Goal: Task Accomplishment & Management: Manage account settings

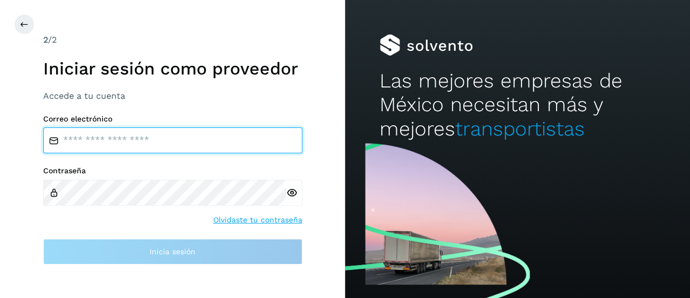
click at [157, 145] on input "email" at bounding box center [172, 140] width 259 height 26
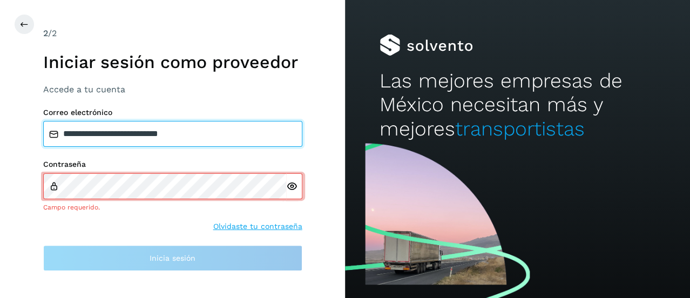
click at [180, 135] on input "**********" at bounding box center [172, 134] width 259 height 26
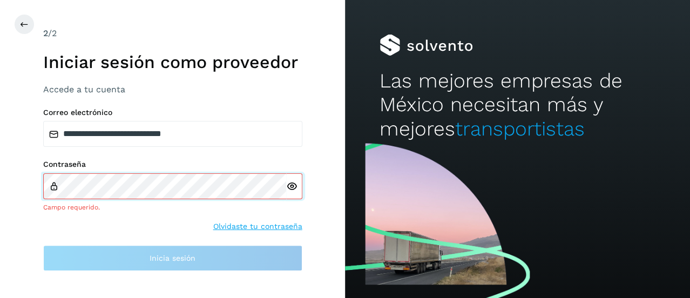
click at [230, 182] on div "Contraseña Campo requerido." at bounding box center [172, 186] width 259 height 52
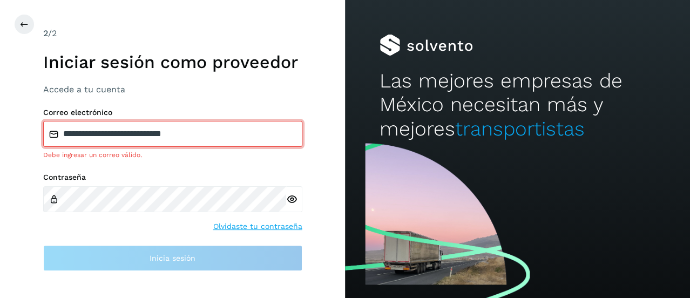
click at [182, 134] on input "**********" at bounding box center [172, 134] width 259 height 26
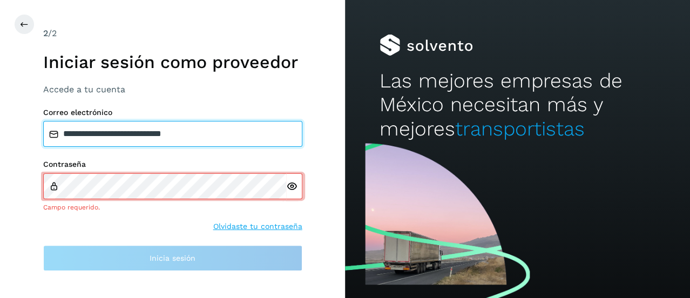
type input "**********"
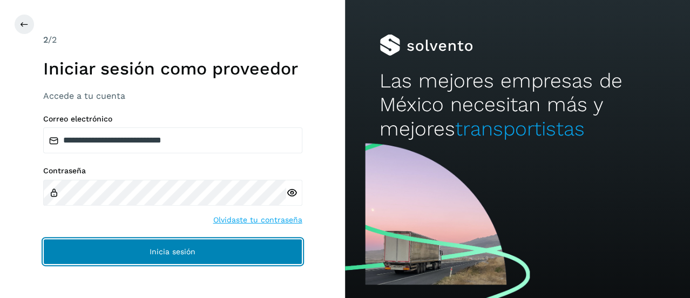
click at [211, 254] on button "Inicia sesión" at bounding box center [172, 252] width 259 height 26
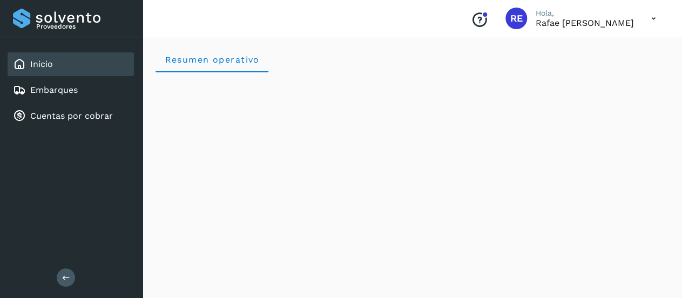
click at [654, 13] on icon at bounding box center [653, 19] width 22 height 22
click at [514, 22] on div at bounding box center [341, 149] width 682 height 298
click at [505, 17] on div "RE" at bounding box center [516, 19] width 22 height 22
click at [543, 17] on p "Hola," at bounding box center [584, 13] width 98 height 9
click at [551, 31] on div "Conoce nuestros beneficios RE Hola, Rafae Eusebio Aguilar Rodríguez" at bounding box center [411, 18] width 539 height 37
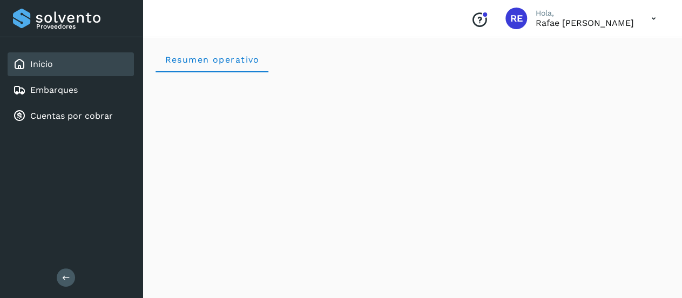
drag, startPoint x: 552, startPoint y: 18, endPoint x: 548, endPoint y: 22, distance: 5.7
click at [553, 20] on p "Rafae [PERSON_NAME]" at bounding box center [584, 23] width 98 height 10
click at [510, 18] on span "RE" at bounding box center [516, 18] width 12 height 0
drag, startPoint x: 486, startPoint y: 18, endPoint x: 576, endPoint y: 15, distance: 90.2
click at [505, 15] on div "Conoce nuestros beneficios RE Hola, Rafae Eusebio Aguilar Rodríguez" at bounding box center [563, 18] width 202 height 25
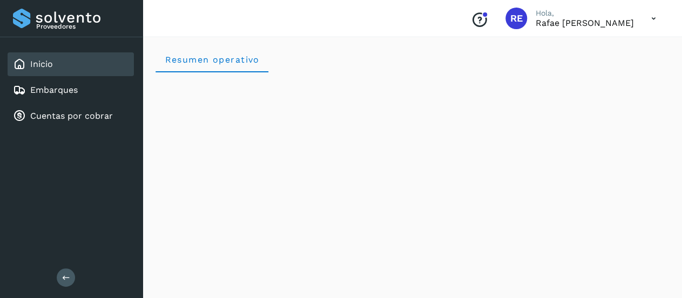
click at [651, 21] on icon at bounding box center [653, 19] width 22 height 22
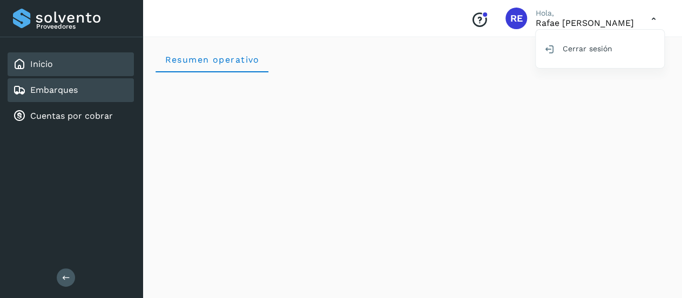
click at [35, 78] on div "Embarques" at bounding box center [71, 90] width 126 height 24
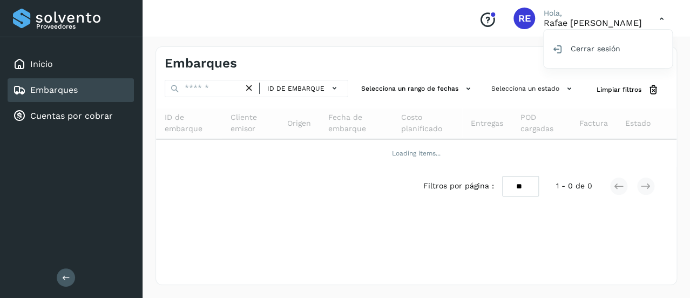
click at [56, 87] on link "Embarques" at bounding box center [53, 90] width 47 height 10
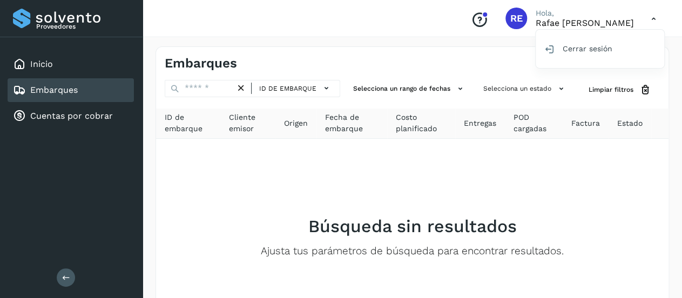
click at [53, 103] on div "Inicio Embarques Cuentas por cobrar" at bounding box center [71, 90] width 142 height 106
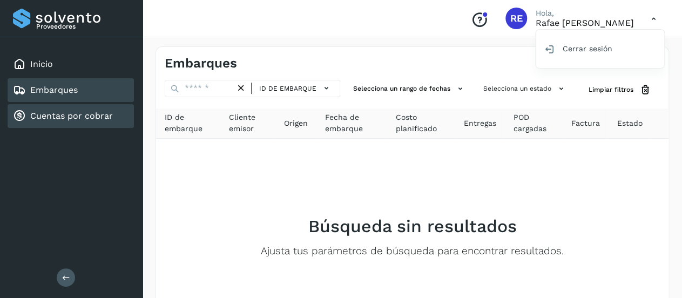
click at [53, 111] on link "Cuentas por cobrar" at bounding box center [71, 116] width 83 height 10
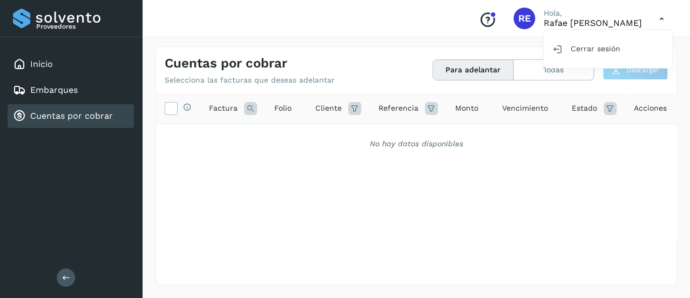
click at [564, 79] on div at bounding box center [345, 149] width 690 height 298
click at [560, 77] on button "Todas" at bounding box center [553, 70] width 80 height 20
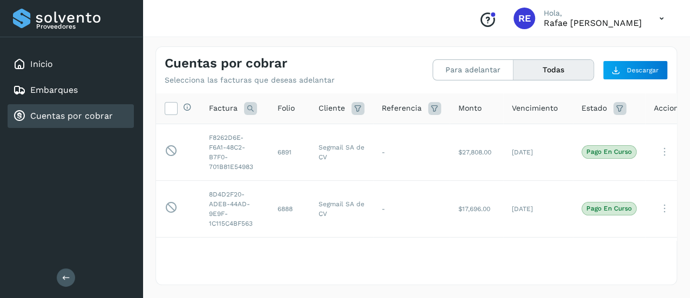
click at [663, 16] on icon at bounding box center [661, 19] width 22 height 22
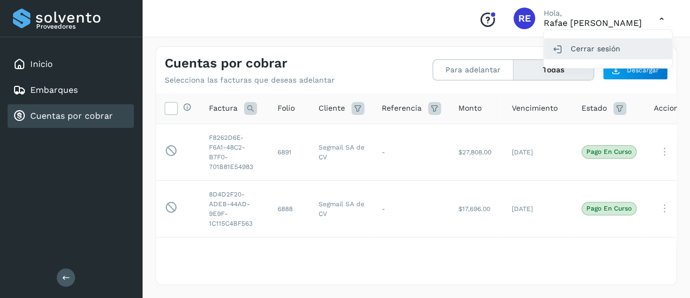
click at [581, 47] on div "Cerrar sesión" at bounding box center [607, 48] width 128 height 21
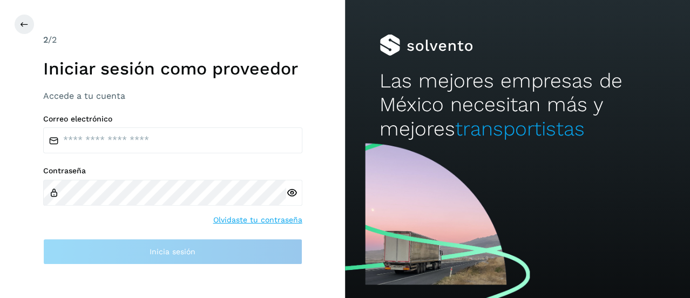
click at [246, 217] on link "Olvidaste tu contraseña" at bounding box center [257, 219] width 89 height 11
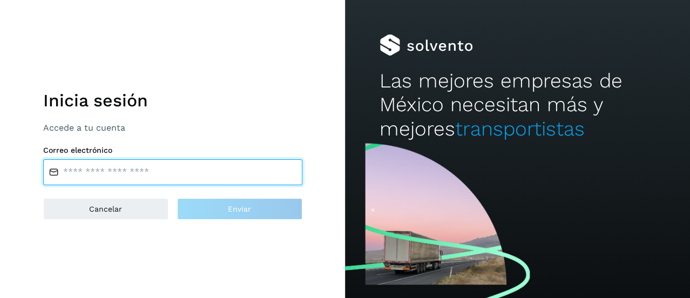
click at [223, 169] on input "email" at bounding box center [172, 172] width 259 height 26
click at [192, 165] on input "email" at bounding box center [172, 172] width 259 height 26
click at [132, 170] on input "email" at bounding box center [172, 172] width 259 height 26
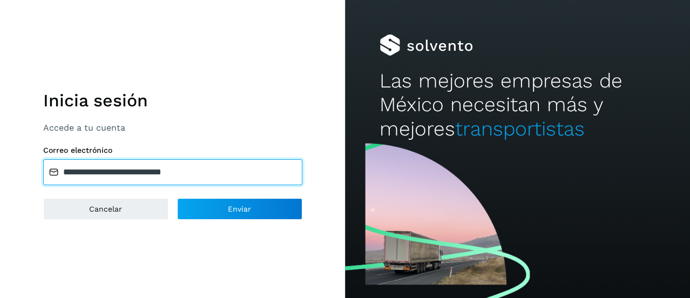
type input "**********"
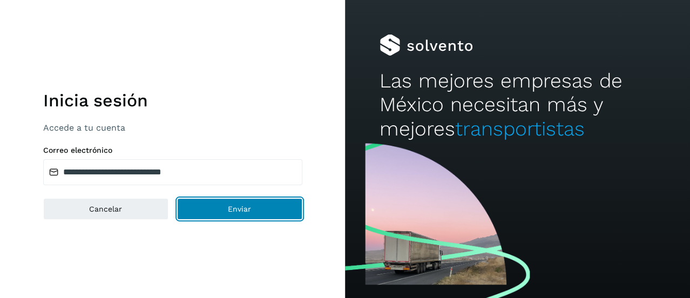
drag, startPoint x: 215, startPoint y: 226, endPoint x: 225, endPoint y: 229, distance: 10.4
click at [225, 229] on div "**********" at bounding box center [172, 149] width 345 height 298
click at [217, 210] on button "Enviar" at bounding box center [239, 209] width 125 height 22
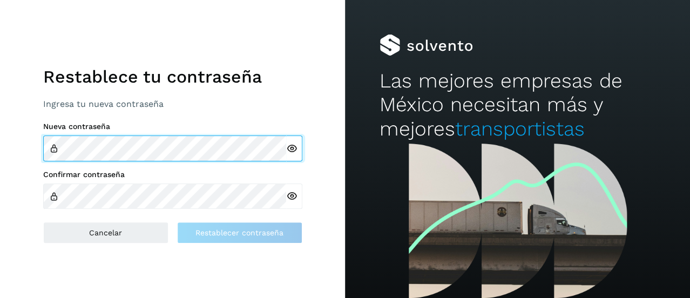
click at [65, 166] on div "Nueva contraseña Confirmar contraseña" at bounding box center [172, 165] width 259 height 87
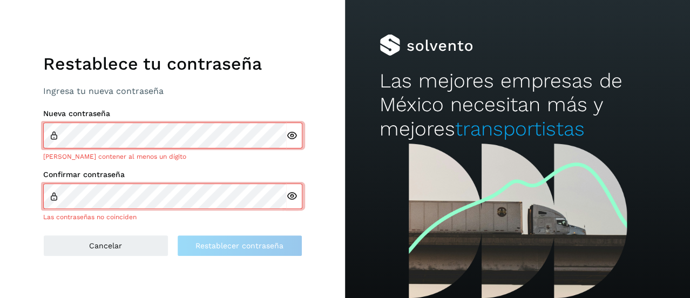
click at [289, 139] on icon at bounding box center [291, 135] width 11 height 11
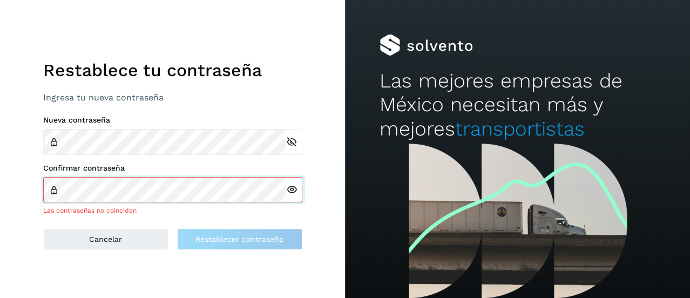
click at [189, 179] on div "Confirmar contraseña Las contraseñas no coinciden" at bounding box center [172, 189] width 259 height 52
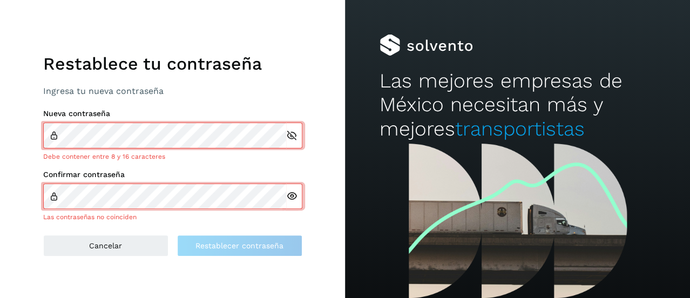
click at [287, 203] on div at bounding box center [294, 196] width 16 height 26
click at [297, 194] on div at bounding box center [294, 196] width 16 height 26
drag, startPoint x: 292, startPoint y: 197, endPoint x: 289, endPoint y: 202, distance: 5.7
click at [289, 202] on div at bounding box center [294, 196] width 16 height 26
click at [292, 197] on icon at bounding box center [291, 195] width 11 height 11
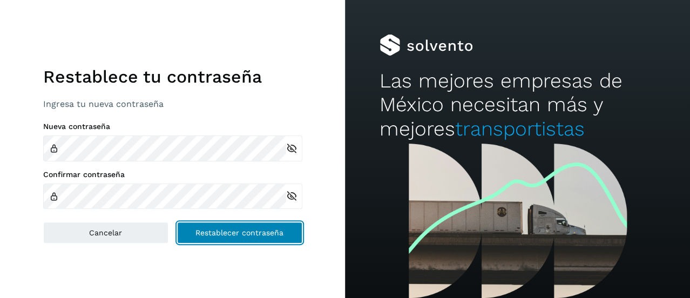
click at [202, 231] on span "Restablecer contraseña" at bounding box center [239, 233] width 88 height 8
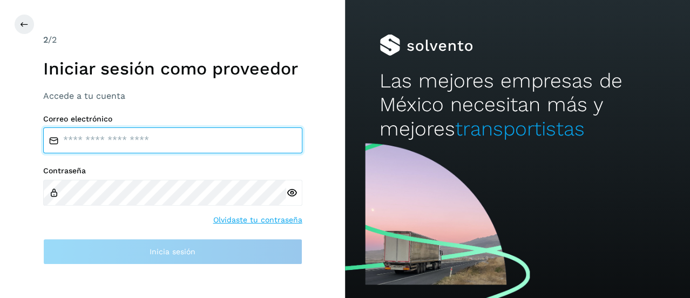
click at [205, 135] on input "email" at bounding box center [172, 140] width 259 height 26
type input "**********"
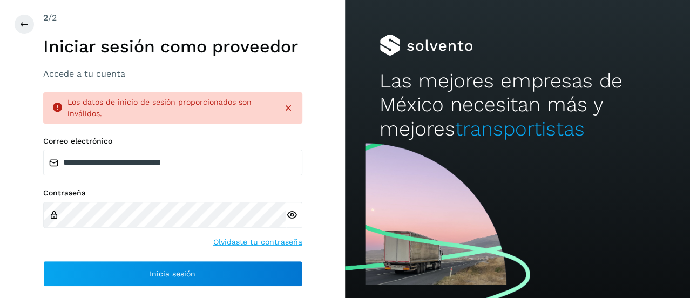
click at [290, 214] on icon at bounding box center [291, 214] width 11 height 11
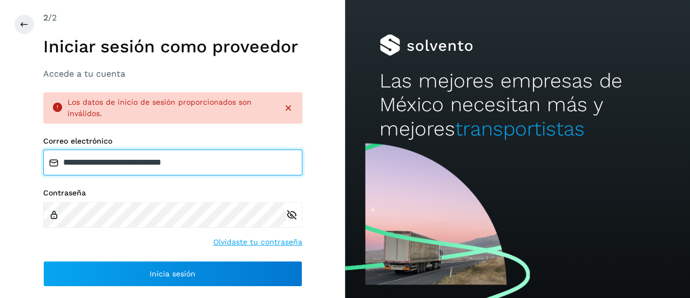
click at [206, 149] on input "**********" at bounding box center [172, 162] width 259 height 26
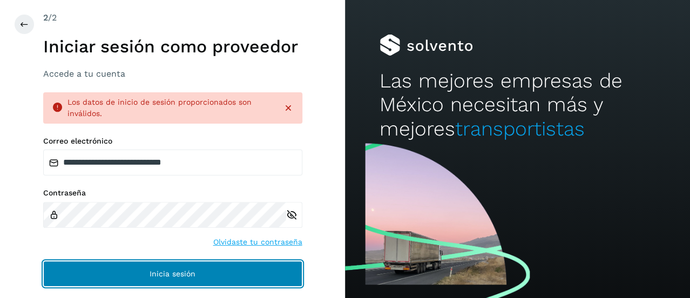
click at [192, 271] on span "Inicia sesión" at bounding box center [172, 274] width 46 height 8
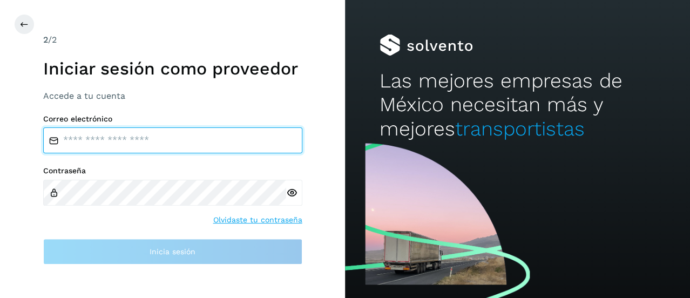
click at [162, 142] on input "email" at bounding box center [172, 140] width 259 height 26
type input "**********"
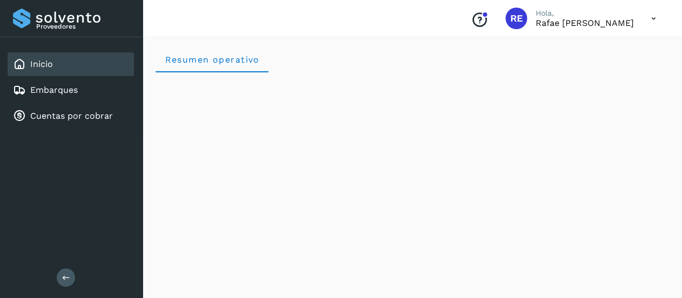
click at [648, 16] on icon at bounding box center [653, 19] width 22 height 22
click at [600, 47] on div "Cerrar sesión" at bounding box center [599, 48] width 128 height 21
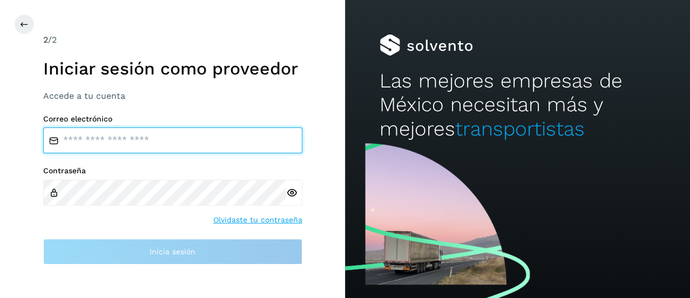
click at [132, 149] on input "email" at bounding box center [172, 140] width 259 height 26
type input "**********"
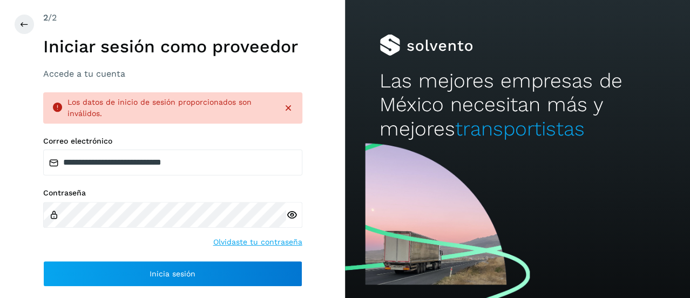
click at [227, 240] on link "Olvidaste tu contraseña" at bounding box center [257, 241] width 89 height 11
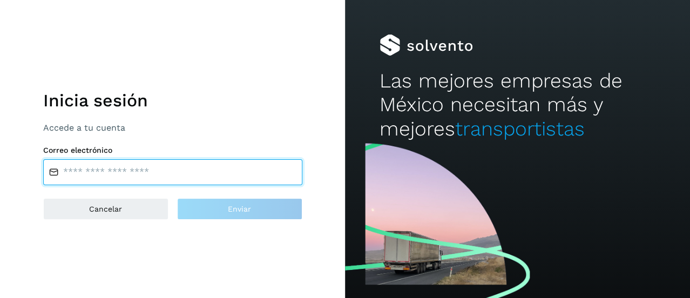
click at [165, 171] on input "email" at bounding box center [172, 172] width 259 height 26
type input "**********"
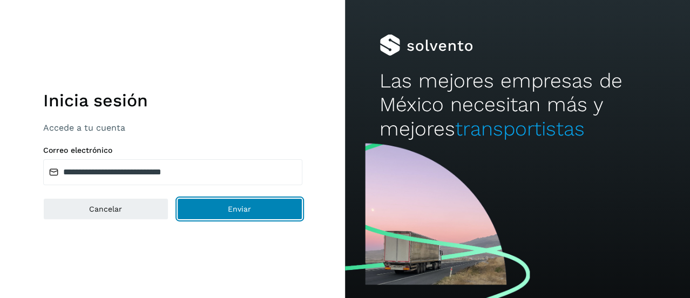
click at [239, 211] on span "Enviar" at bounding box center [239, 209] width 23 height 8
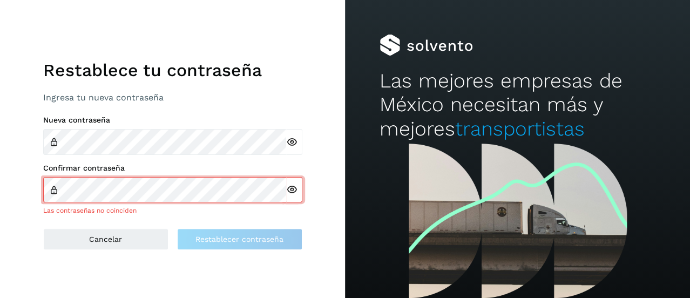
click at [288, 140] on icon at bounding box center [291, 142] width 11 height 11
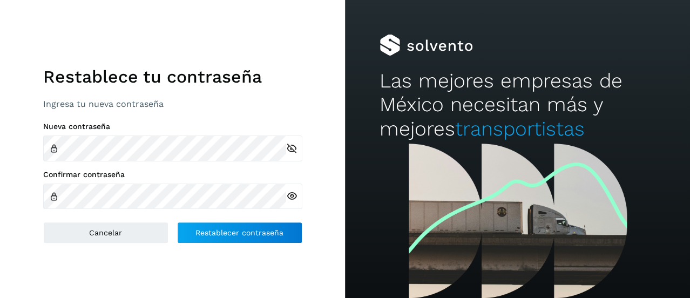
click at [292, 194] on icon at bounding box center [291, 195] width 11 height 11
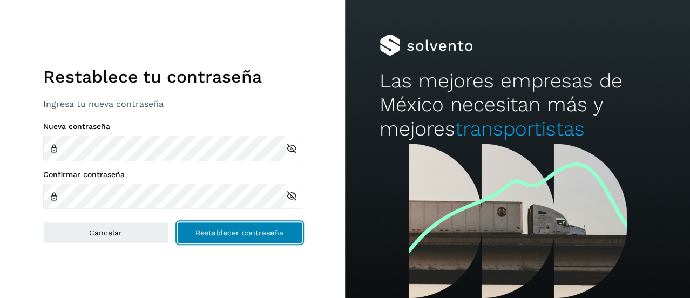
click at [242, 229] on span "Restablecer contraseña" at bounding box center [239, 233] width 88 height 8
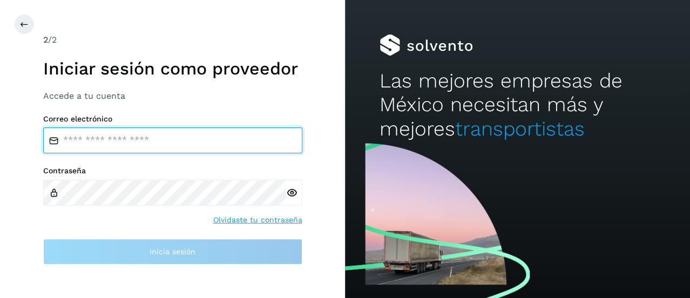
click at [135, 140] on input "email" at bounding box center [172, 140] width 259 height 26
type input "**********"
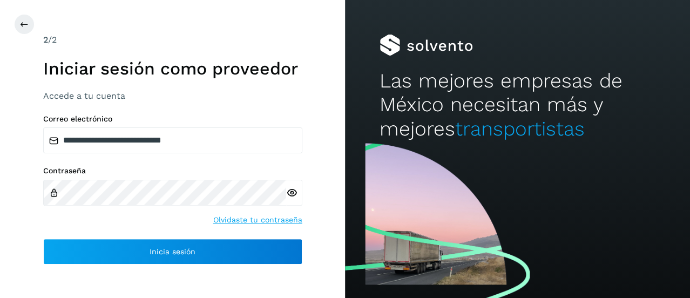
click at [297, 192] on div at bounding box center [294, 193] width 16 height 26
click at [295, 192] on icon at bounding box center [291, 192] width 11 height 11
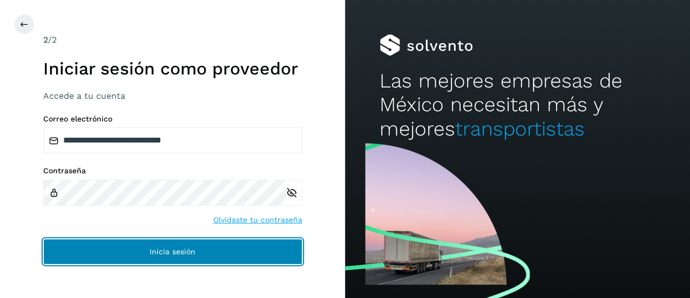
click at [239, 245] on button "Inicia sesión" at bounding box center [172, 252] width 259 height 26
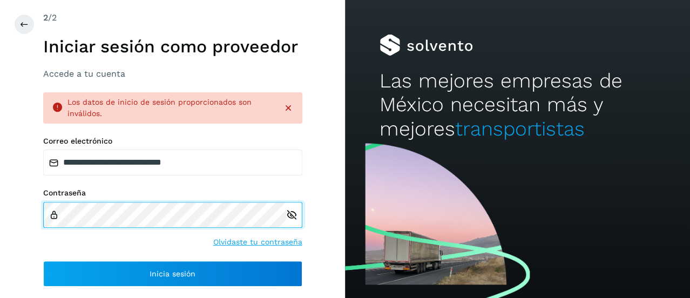
click at [24, 222] on div "**********" at bounding box center [172, 149] width 345 height 298
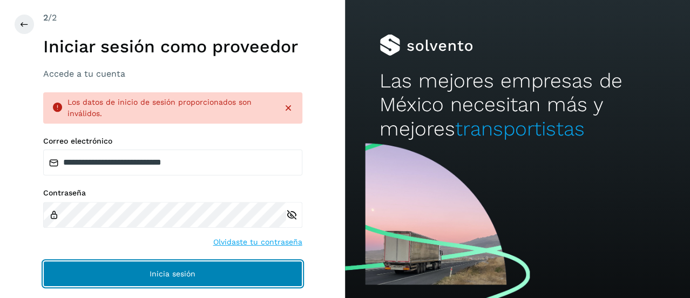
click at [91, 272] on button "Inicia sesión" at bounding box center [172, 274] width 259 height 26
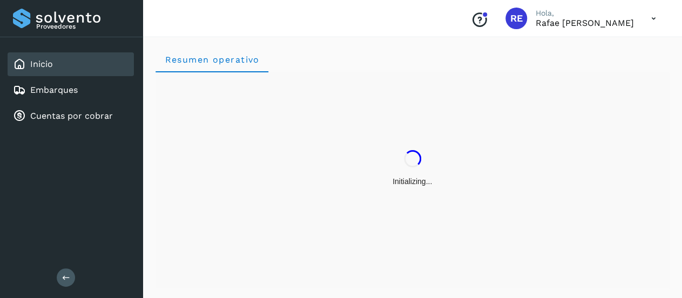
click at [46, 15] on div "Proveedores" at bounding box center [71, 18] width 117 height 19
click at [651, 21] on icon at bounding box center [653, 19] width 22 height 22
click at [452, 20] on div at bounding box center [341, 149] width 682 height 298
click at [471, 24] on icon "Conoce nuestros beneficios" at bounding box center [479, 19] width 17 height 17
click at [652, 22] on icon at bounding box center [653, 19] width 22 height 22
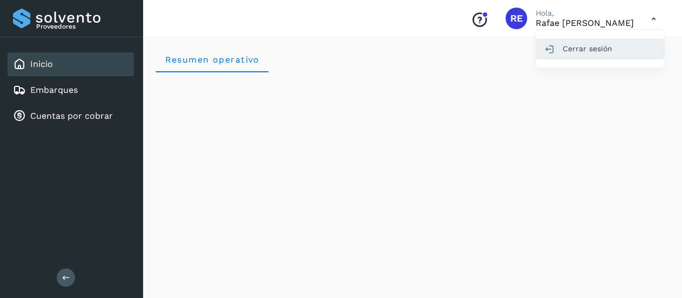
click at [593, 46] on div "Cerrar sesión" at bounding box center [599, 48] width 128 height 21
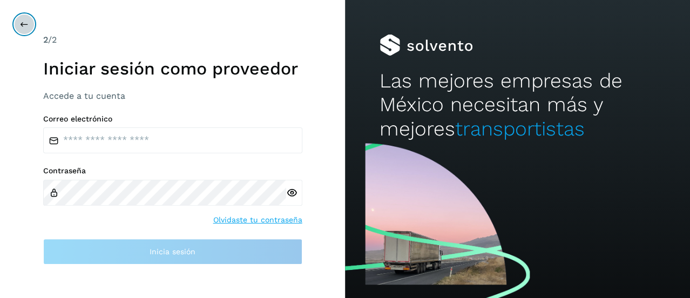
click at [25, 23] on icon at bounding box center [24, 24] width 9 height 9
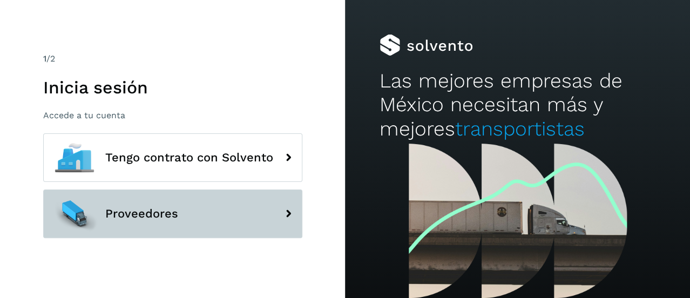
click at [155, 224] on button "Proveedores" at bounding box center [172, 213] width 259 height 49
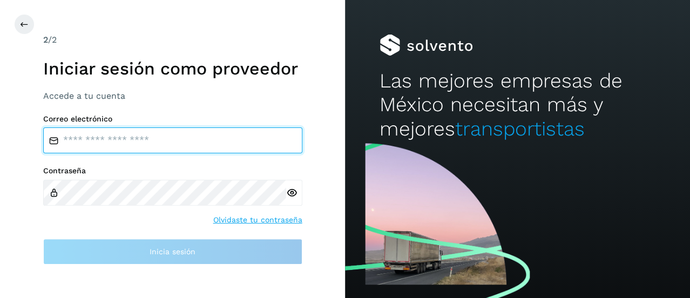
click at [169, 139] on input "email" at bounding box center [172, 140] width 259 height 26
type input "**********"
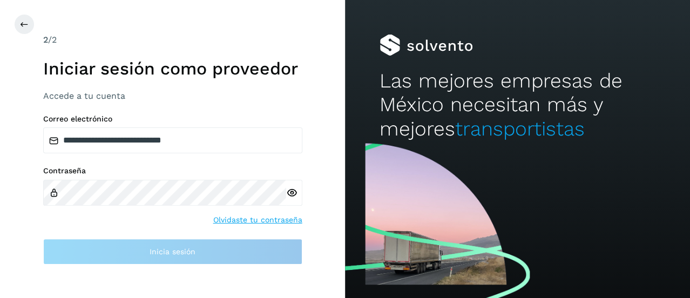
click at [162, 179] on div "Contraseña" at bounding box center [172, 185] width 259 height 39
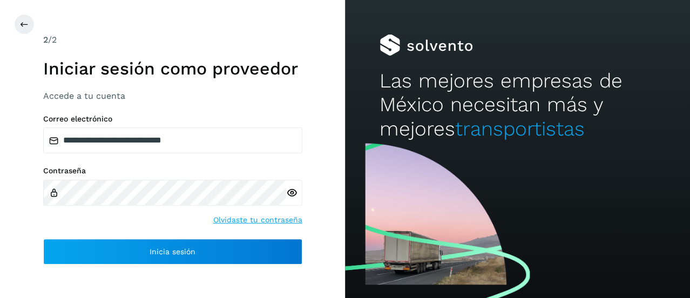
click at [287, 189] on icon at bounding box center [291, 192] width 11 height 11
click at [247, 233] on div "**********" at bounding box center [172, 189] width 259 height 150
click at [243, 237] on div "**********" at bounding box center [172, 189] width 259 height 150
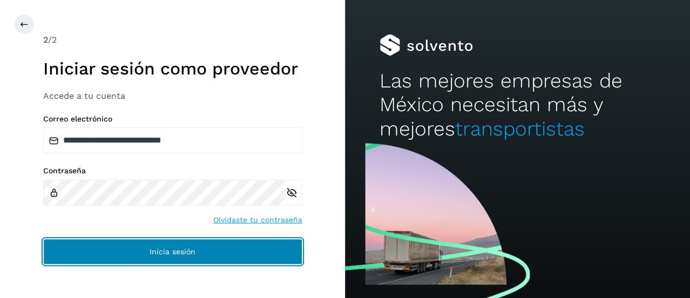
click at [235, 245] on button "Inicia sesión" at bounding box center [172, 252] width 259 height 26
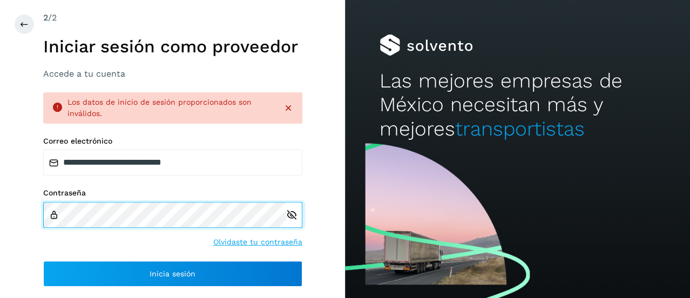
click at [58, 235] on div "Contraseña Olvidaste tu contraseña" at bounding box center [172, 217] width 259 height 59
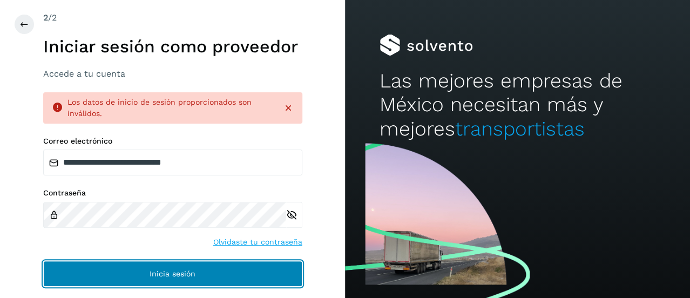
click at [159, 270] on span "Inicia sesión" at bounding box center [172, 274] width 46 height 8
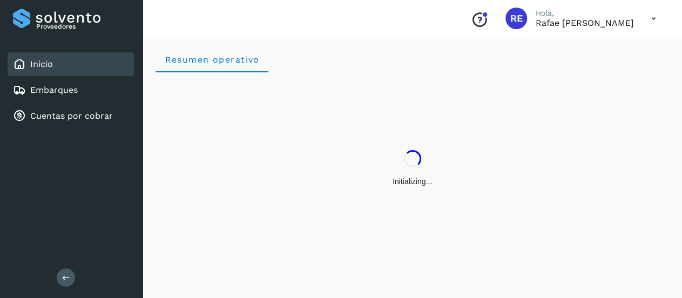
click at [67, 280] on icon at bounding box center [66, 277] width 8 height 8
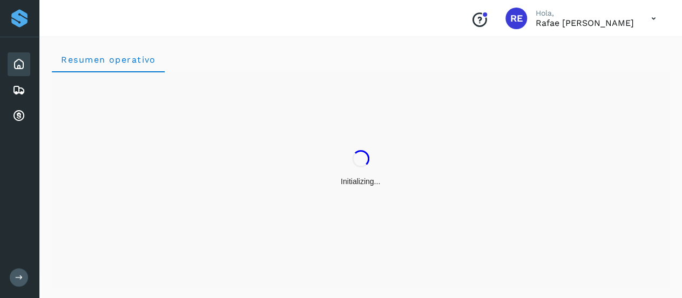
click at [17, 277] on icon at bounding box center [19, 277] width 8 height 8
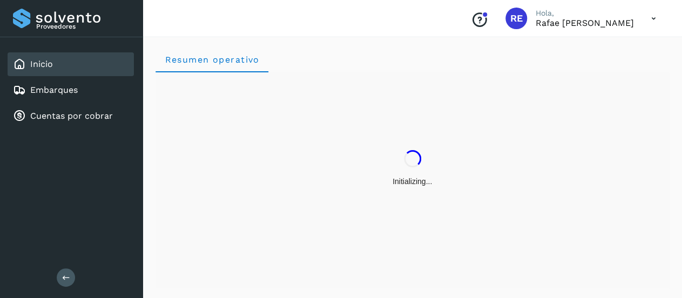
click at [67, 18] on div "Proveedores" at bounding box center [71, 18] width 117 height 19
drag, startPoint x: 67, startPoint y: 19, endPoint x: 57, endPoint y: 62, distance: 44.2
click at [63, 36] on div "Proveedores" at bounding box center [71, 18] width 142 height 37
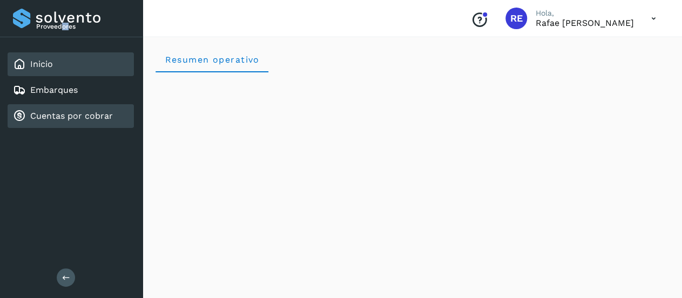
click at [62, 118] on link "Cuentas por cobrar" at bounding box center [71, 116] width 83 height 10
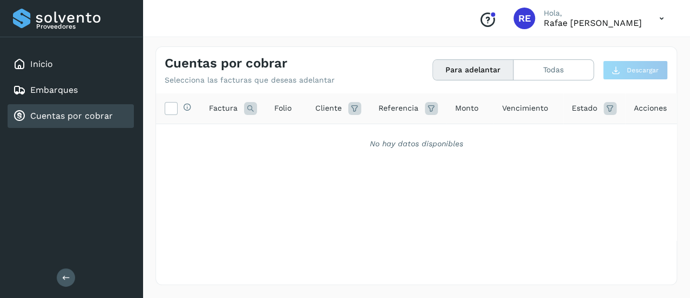
click at [658, 13] on icon at bounding box center [661, 19] width 22 height 22
click at [641, 53] on div "Cerrar sesión" at bounding box center [607, 48] width 128 height 21
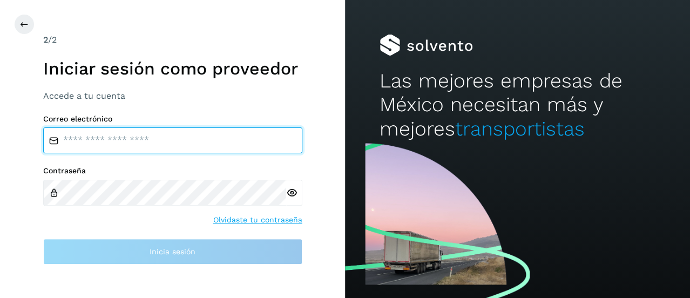
click at [209, 144] on input "email" at bounding box center [172, 140] width 259 height 26
type input "**********"
